Goal: Task Accomplishment & Management: Manage account settings

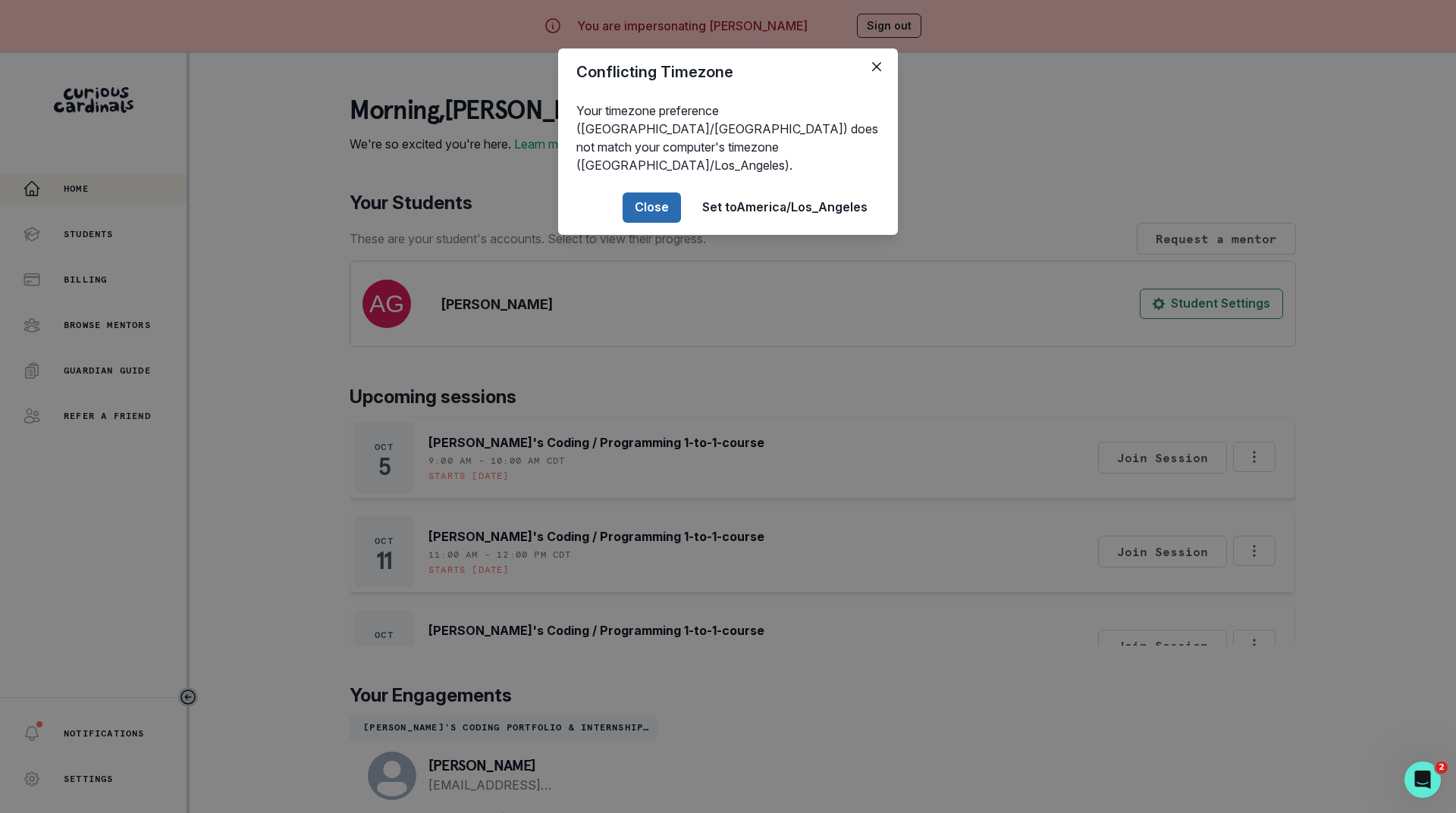
click at [649, 192] on button "Close" at bounding box center [652, 207] width 59 height 30
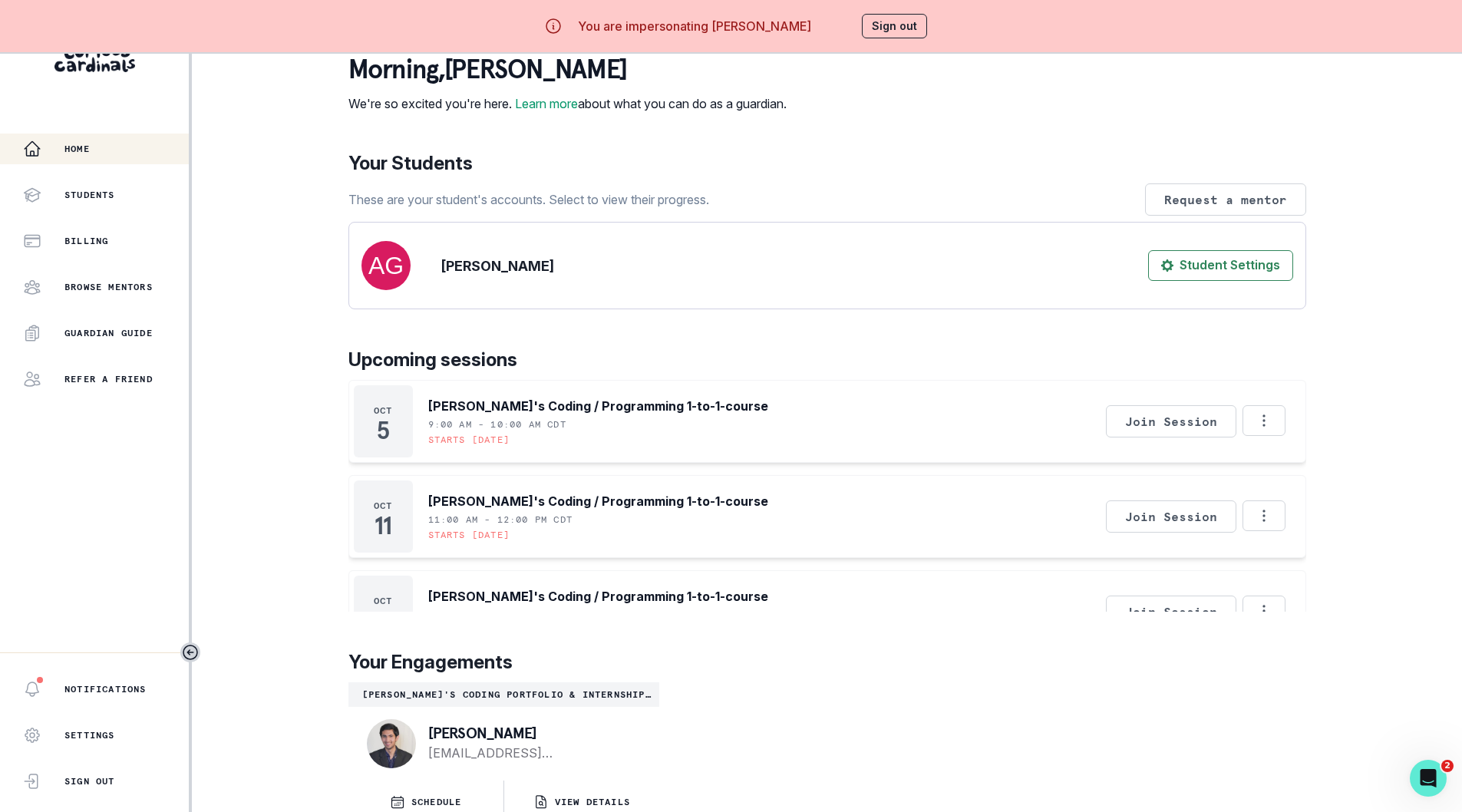
scroll to position [65, 0]
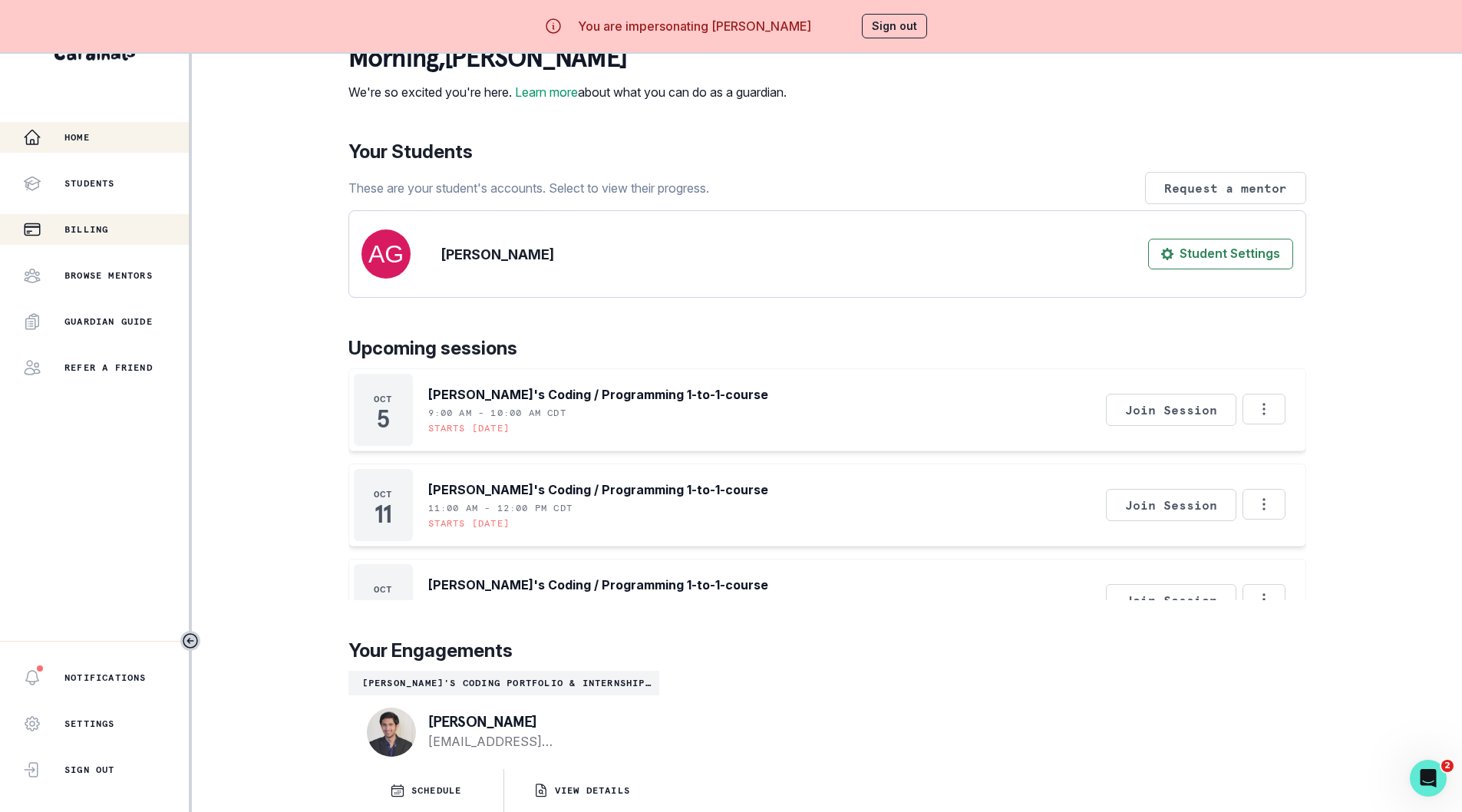
click at [94, 223] on p "Billing" at bounding box center [86, 229] width 44 height 12
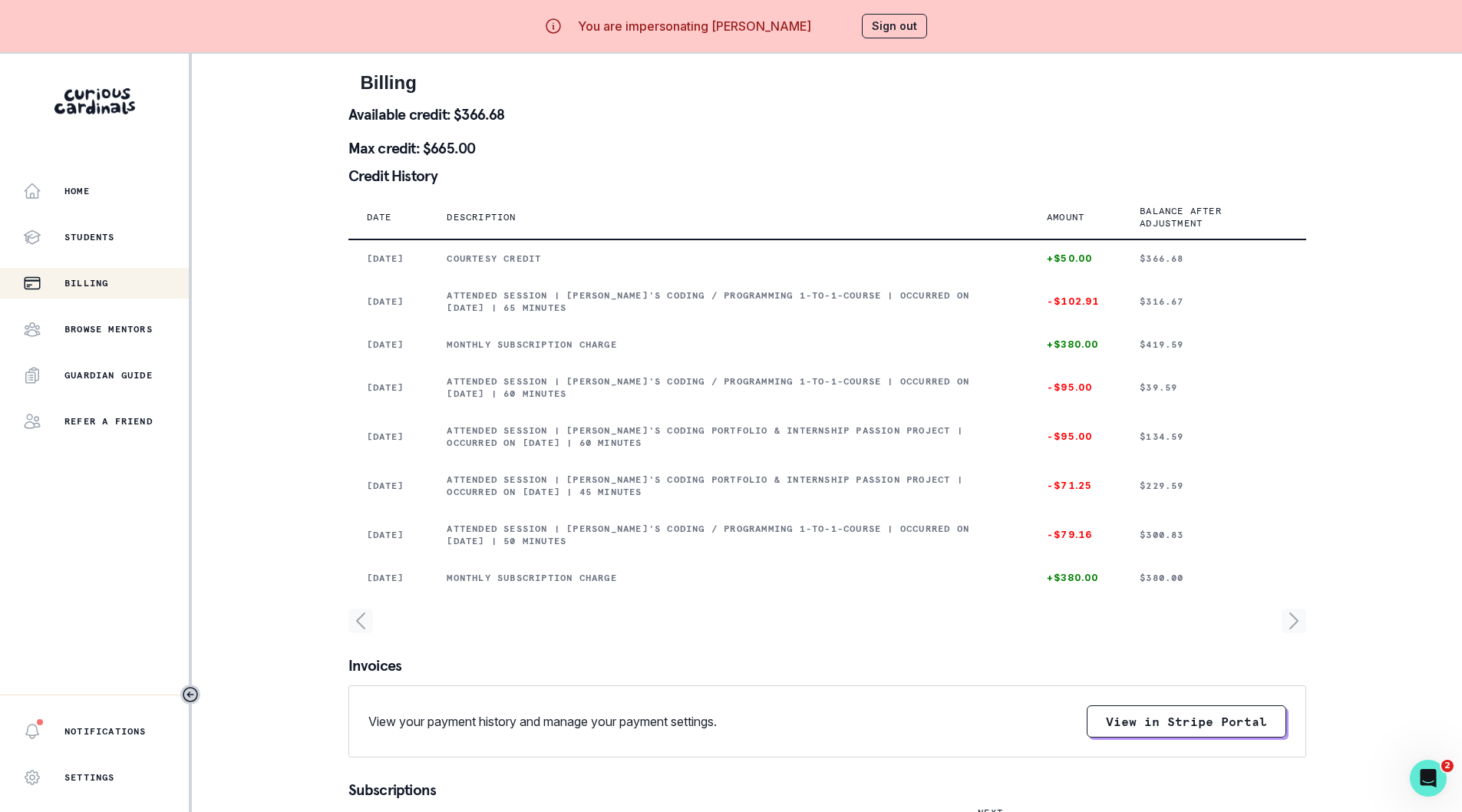
click at [288, 264] on div "Home Students Billing Browse Mentors Guardian Guide Refer a friend Notification…" at bounding box center [731, 460] width 1462 height 812
click at [281, 223] on div "Home Students Billing Browse Mentors Guardian Guide Refer a friend Notification…" at bounding box center [731, 460] width 1462 height 812
drag, startPoint x: 508, startPoint y: 119, endPoint x: 458, endPoint y: 119, distance: 50.0
click at [458, 119] on p "Available credit: $366.68" at bounding box center [827, 114] width 958 height 16
copy p "$366.68"
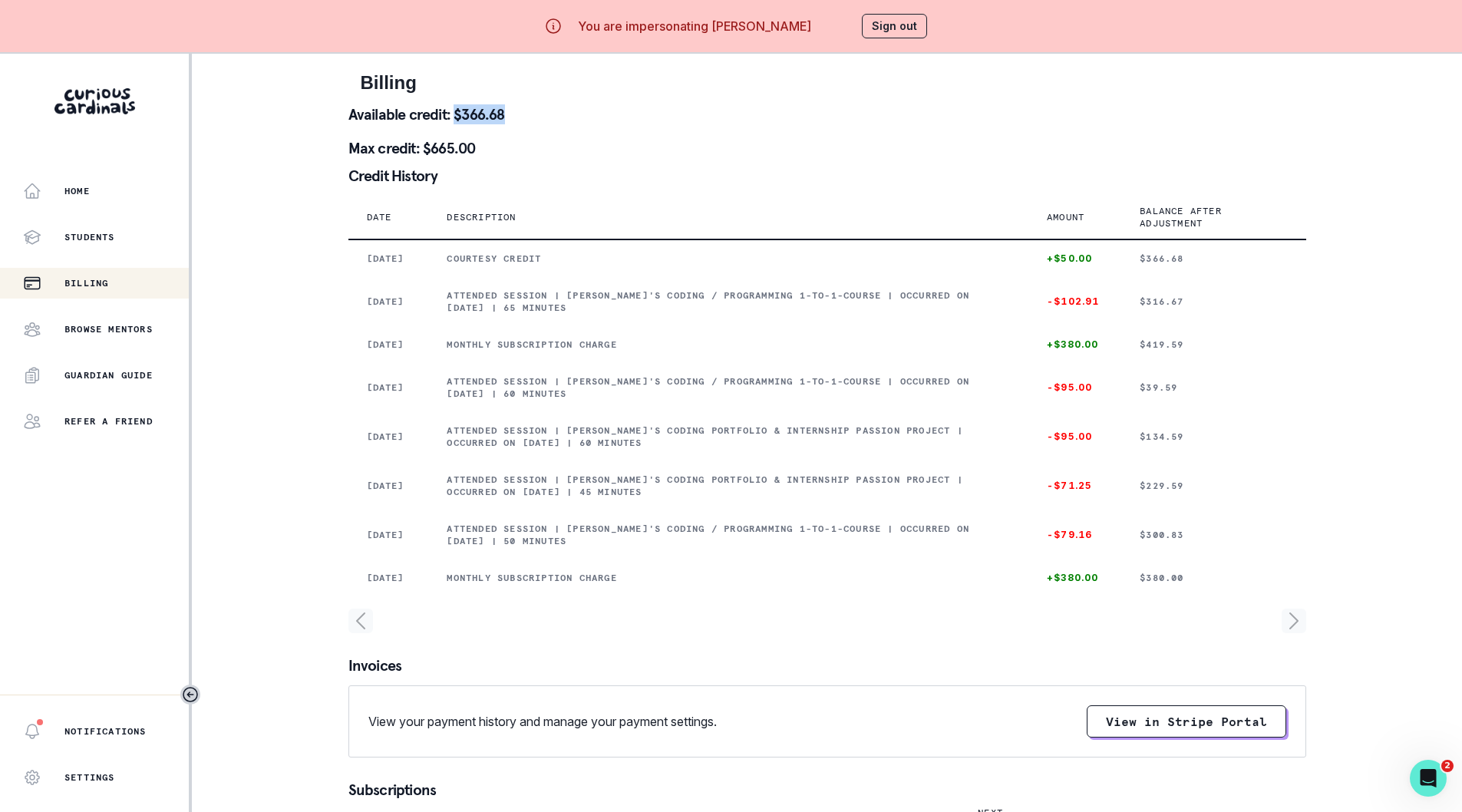
click at [899, 19] on button "Sign out" at bounding box center [895, 26] width 65 height 24
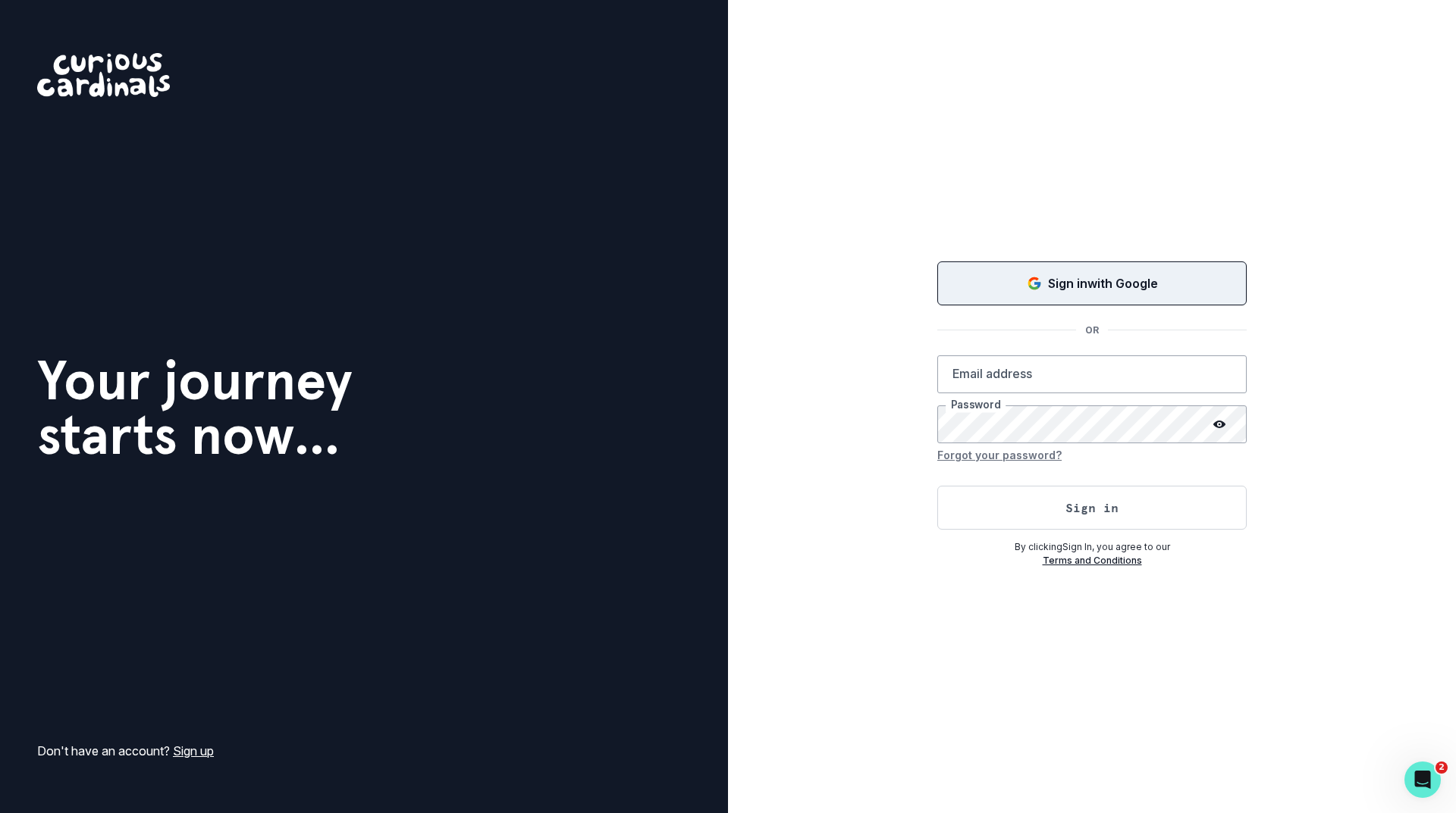
click at [1020, 293] on button "Sign in with Google" at bounding box center [1092, 284] width 310 height 44
